Goal: Task Accomplishment & Management: Use online tool/utility

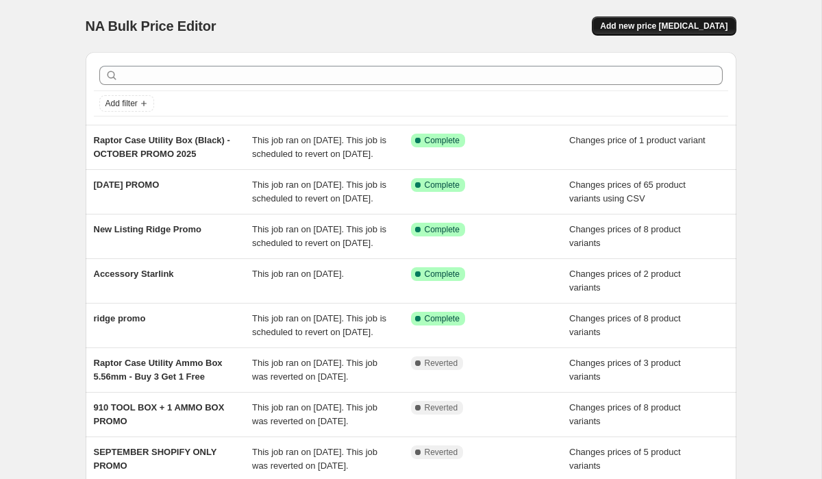
click at [670, 34] on button "Add new price [MEDICAL_DATA]" at bounding box center [664, 25] width 144 height 19
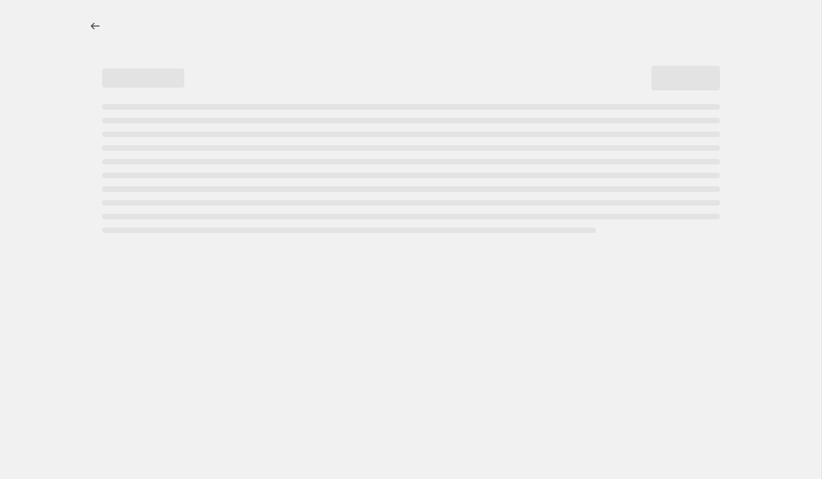
select select "percentage"
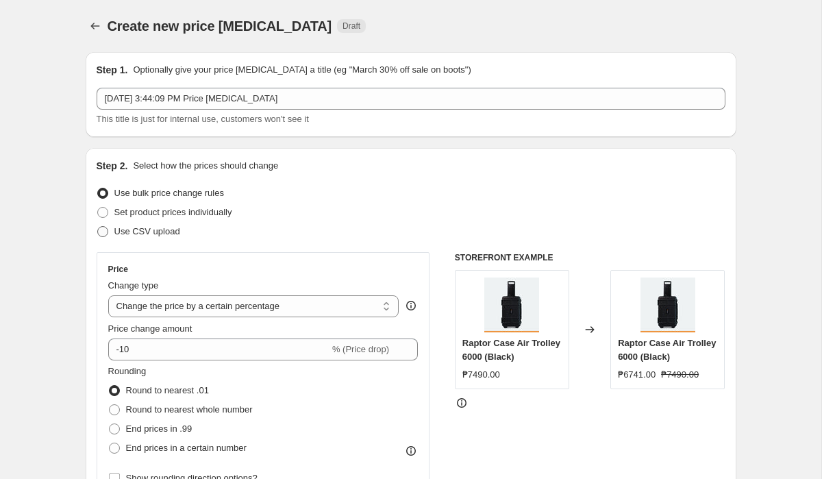
click at [164, 230] on span "Use CSV upload" at bounding box center [147, 231] width 66 height 10
click at [98, 227] on input "Use CSV upload" at bounding box center [97, 226] width 1 height 1
radio input "true"
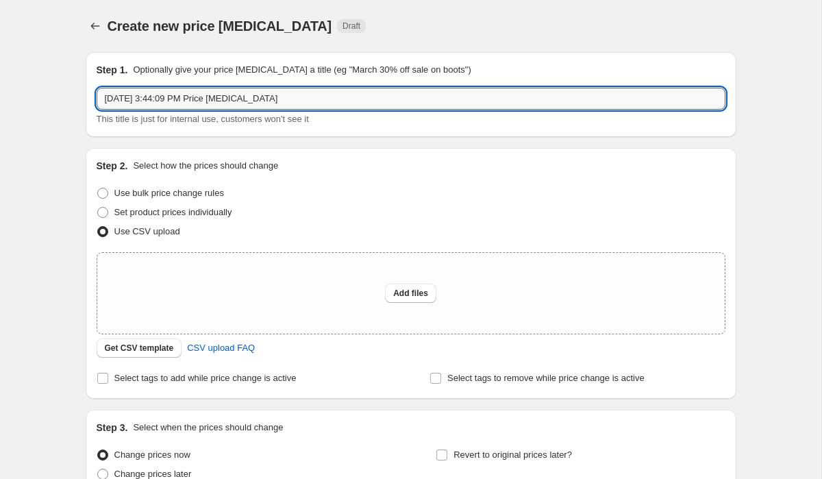
click at [222, 103] on input "[DATE] 3:44:09 PM Price [MEDICAL_DATA]" at bounding box center [411, 99] width 629 height 22
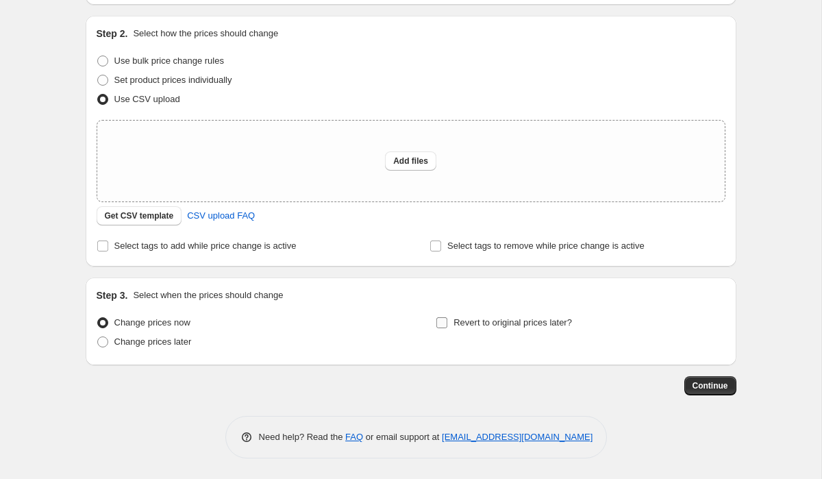
type input "RAPTOR BUNDLES OCTOBER PROMO"
click at [482, 328] on span "Revert to original prices later?" at bounding box center [512, 323] width 119 height 14
click at [447, 328] on input "Revert to original prices later?" at bounding box center [441, 322] width 11 height 11
checkbox input "true"
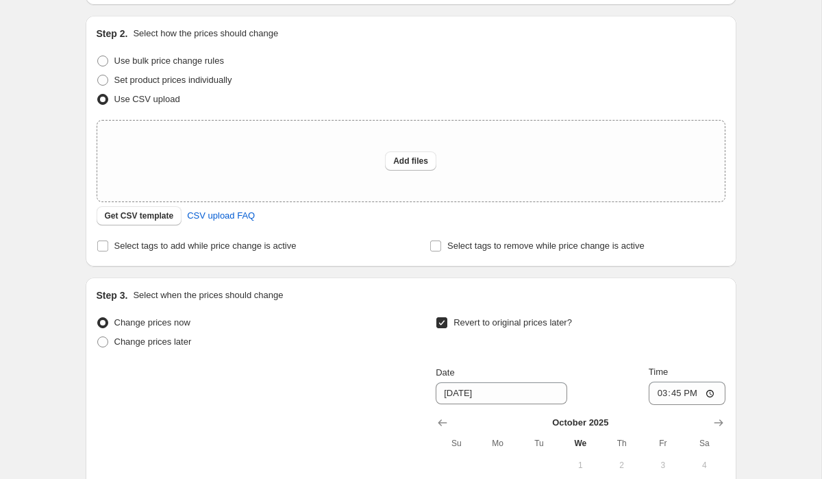
scroll to position [366, 0]
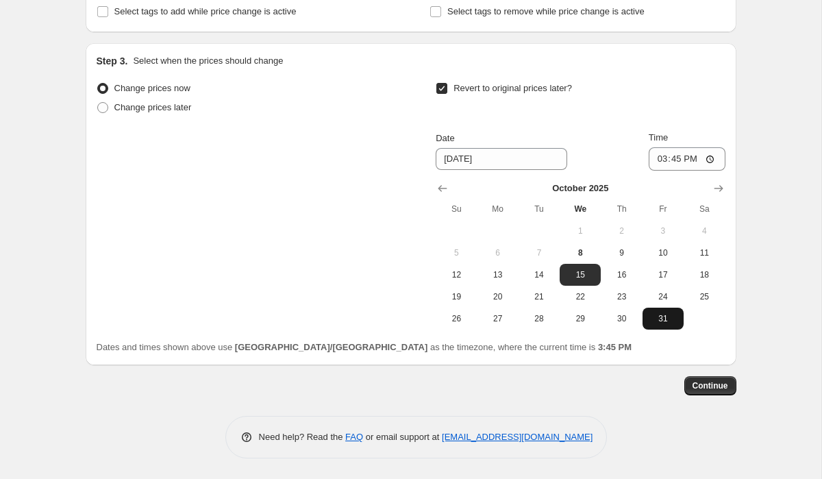
click at [658, 321] on span "31" at bounding box center [663, 318] width 30 height 11
type input "[DATE]"
click at [660, 156] on input "15:45" at bounding box center [687, 158] width 77 height 23
type input "23:59"
click at [762, 186] on div "Create new price [MEDICAL_DATA]. This page is ready Create new price [MEDICAL_D…" at bounding box center [410, 56] width 821 height 845
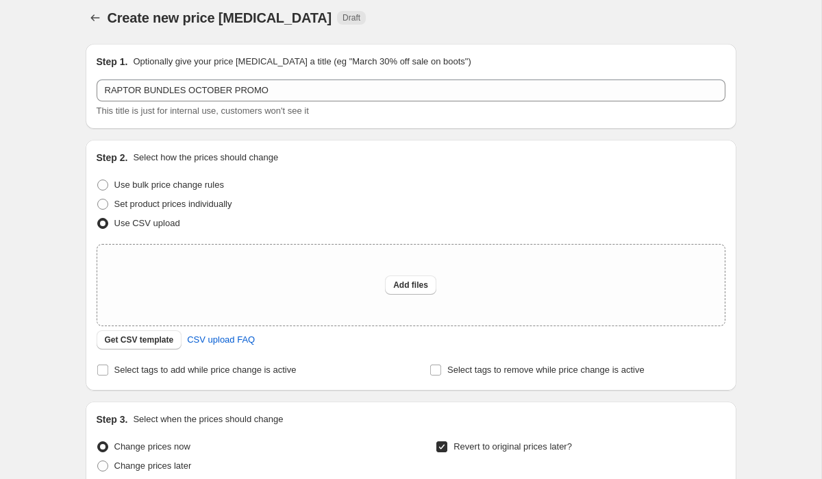
scroll to position [0, 0]
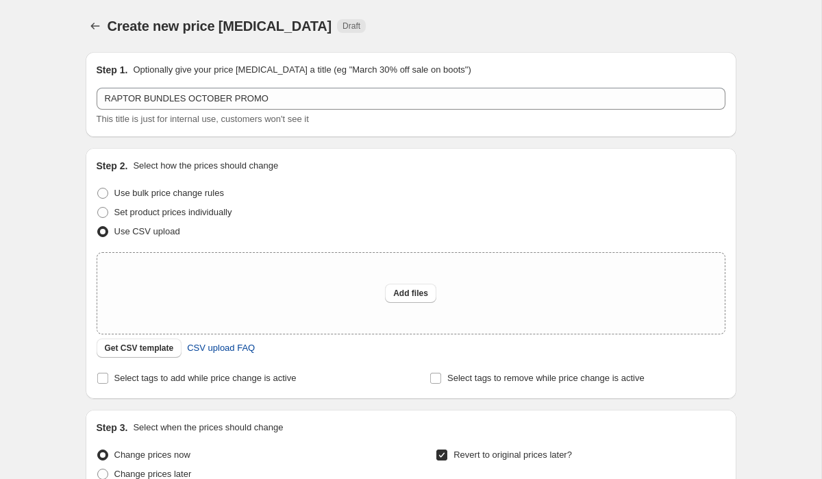
click at [221, 353] on span "CSV upload FAQ" at bounding box center [221, 348] width 68 height 14
click at [147, 345] on span "Get CSV template" at bounding box center [139, 347] width 69 height 11
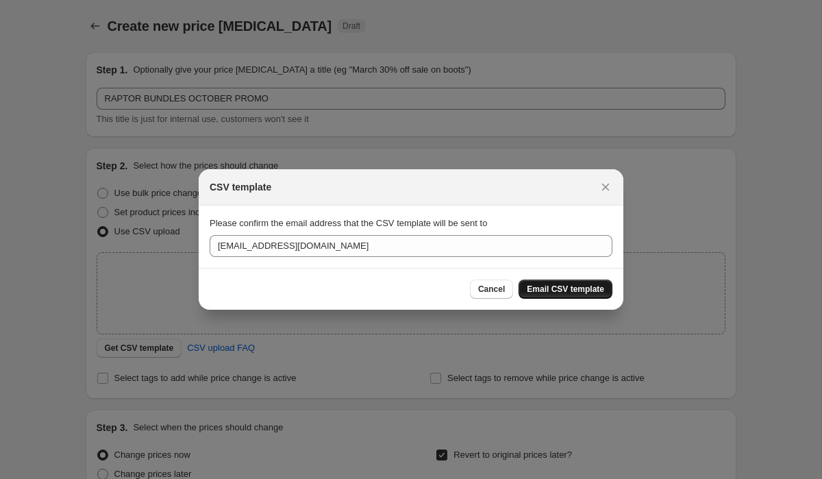
click at [581, 286] on span "Email CSV template" at bounding box center [565, 289] width 77 height 11
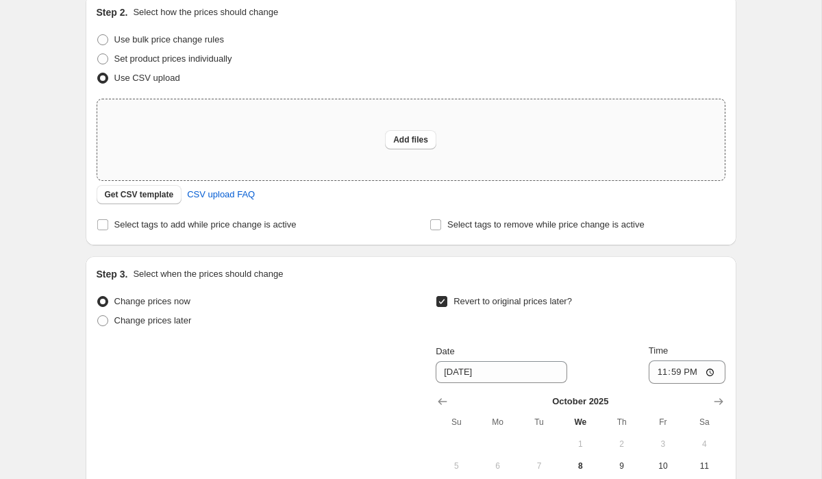
scroll to position [156, 0]
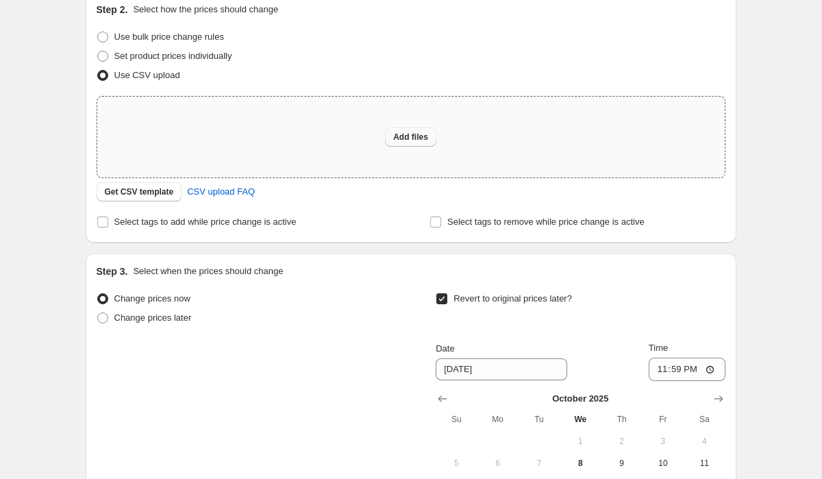
click at [393, 140] on span "Add files" at bounding box center [410, 137] width 35 height 11
type input "C:\fakepath\[DOMAIN_NAME] October bundles.csv"
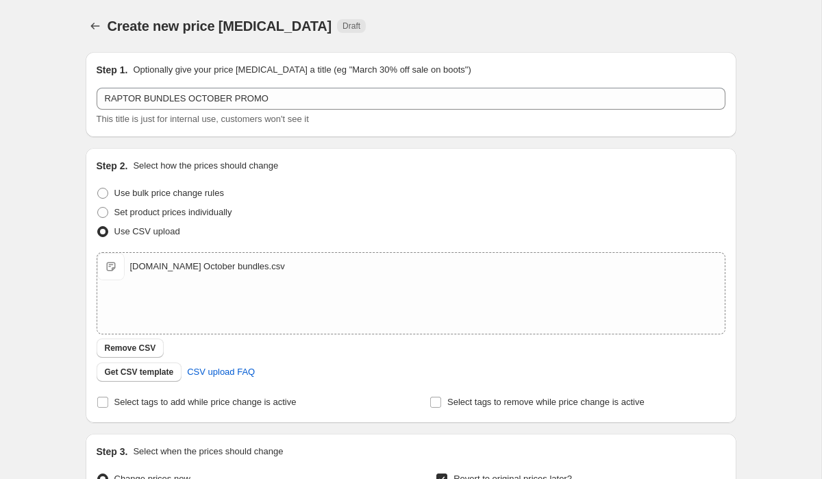
scroll to position [390, 0]
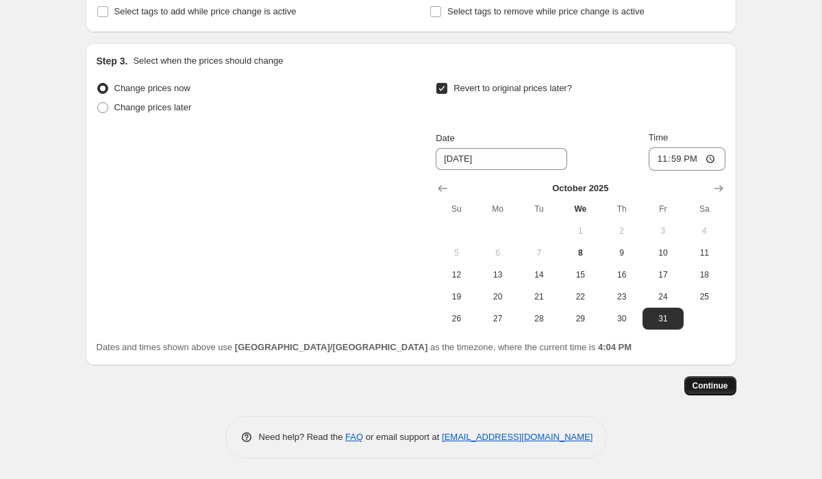
click at [714, 387] on span "Continue" at bounding box center [711, 385] width 36 height 11
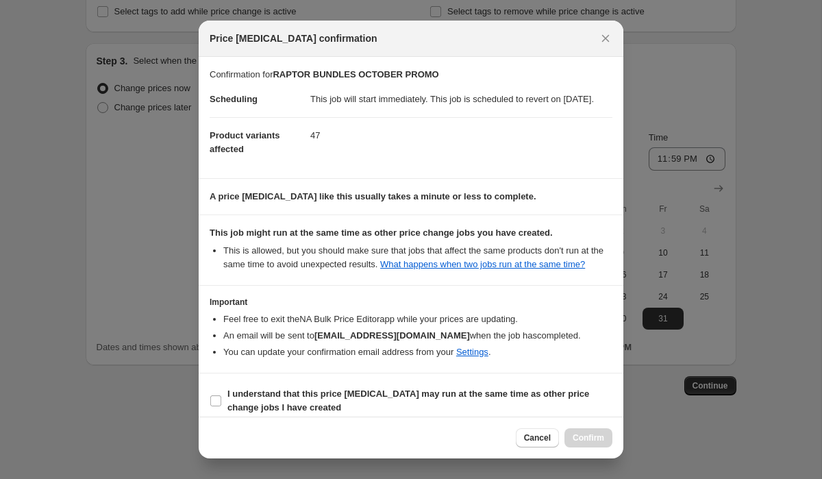
scroll to position [39, 0]
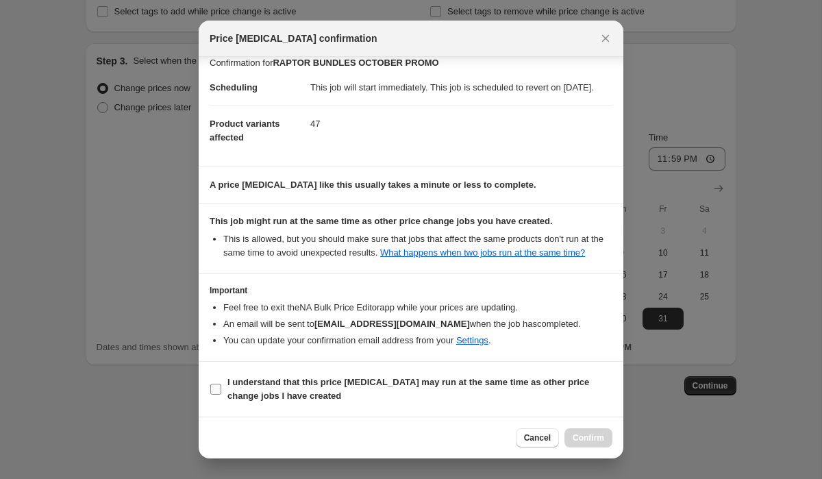
click at [218, 392] on input "I understand that this price [MEDICAL_DATA] may run at the same time as other p…" at bounding box center [215, 389] width 11 height 11
checkbox input "true"
click at [576, 436] on span "Confirm" at bounding box center [589, 437] width 32 height 11
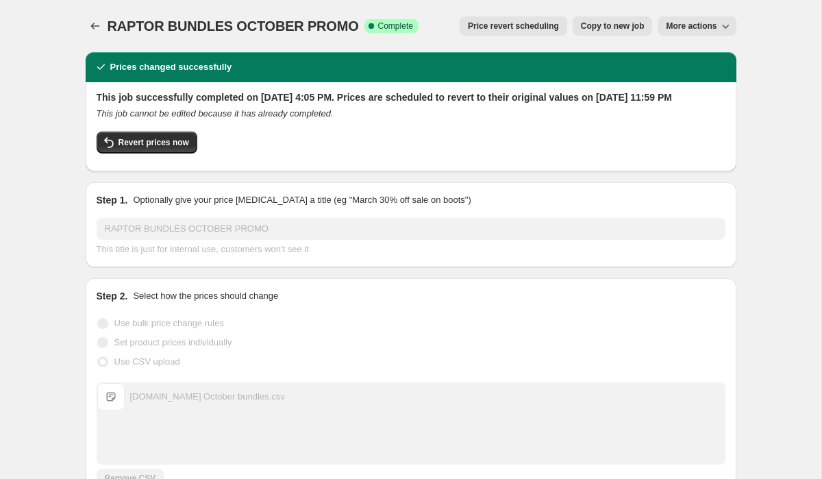
click at [169, 199] on div "Step 1. Optionally give your price [MEDICAL_DATA] a title (eg "March 30% off sa…" at bounding box center [411, 224] width 651 height 85
